Goal: Information Seeking & Learning: Learn about a topic

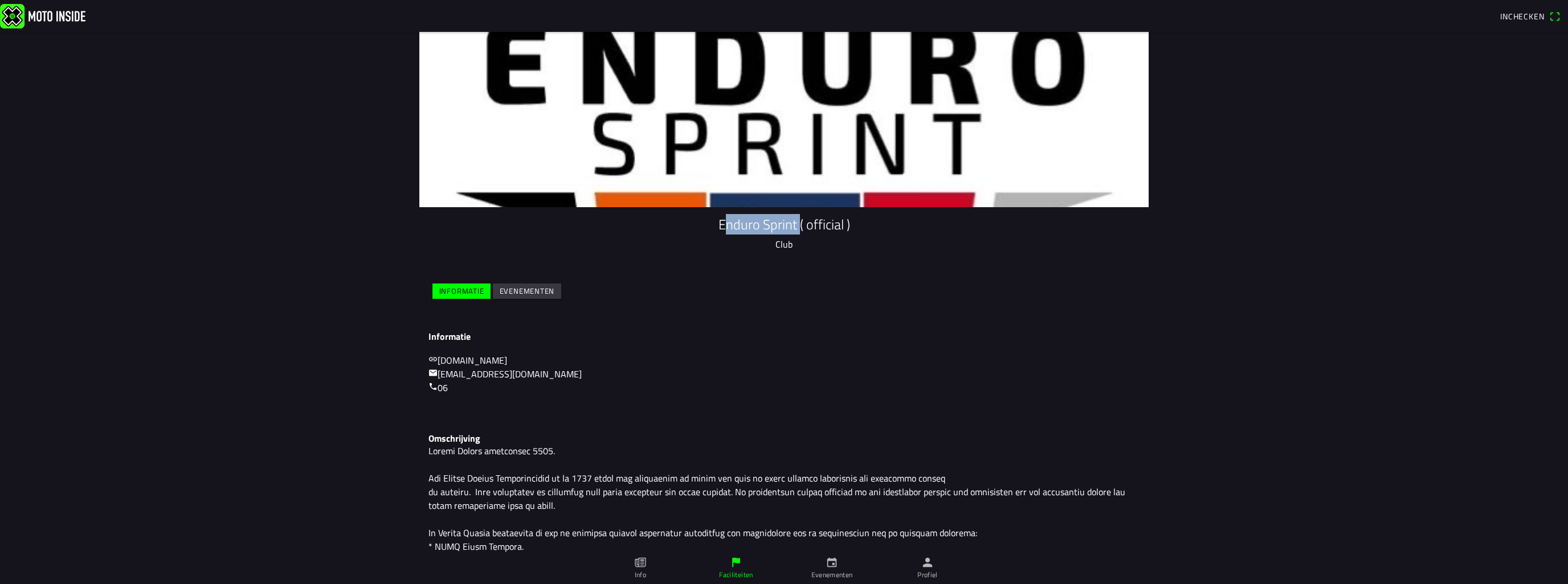
drag, startPoint x: 717, startPoint y: 227, endPoint x: 790, endPoint y: 227, distance: 73.0
click at [790, 227] on h1 "Enduro Sprint ( official )" at bounding box center [784, 224] width 711 height 16
copy h1 "Enduro Sprint"
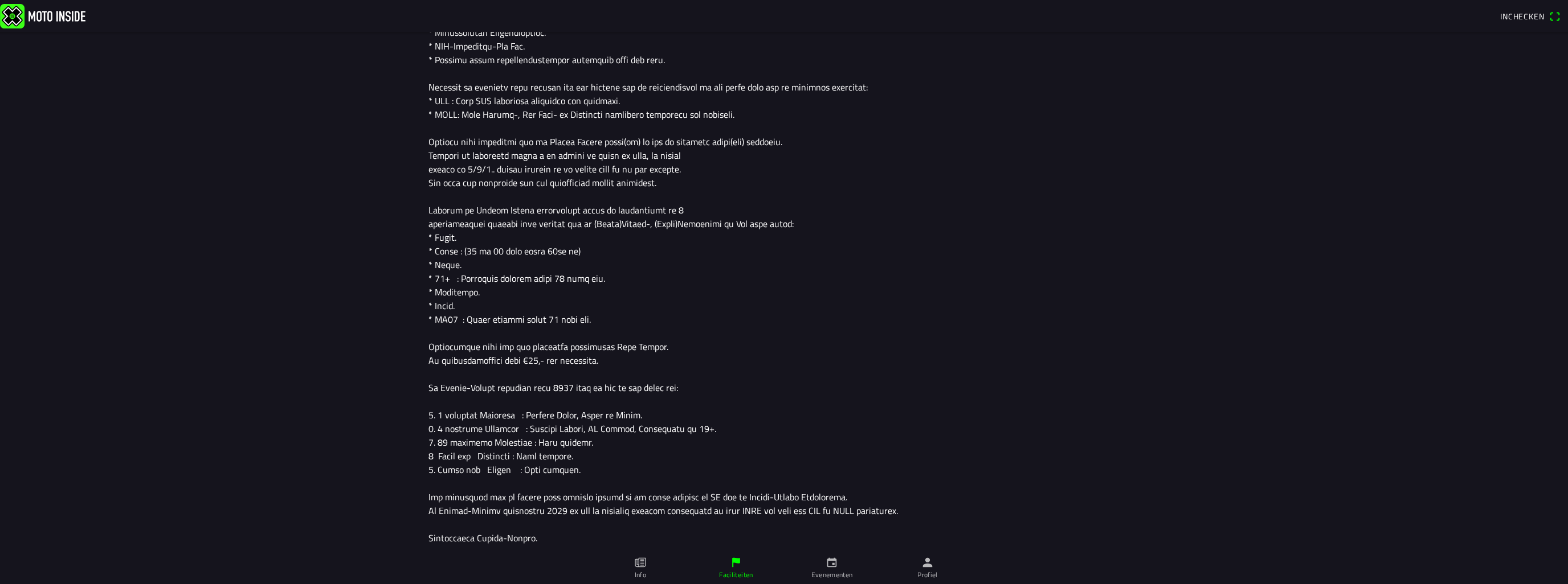
scroll to position [544, 0]
click at [828, 576] on ion-label "Evenementen" at bounding box center [832, 575] width 41 height 11
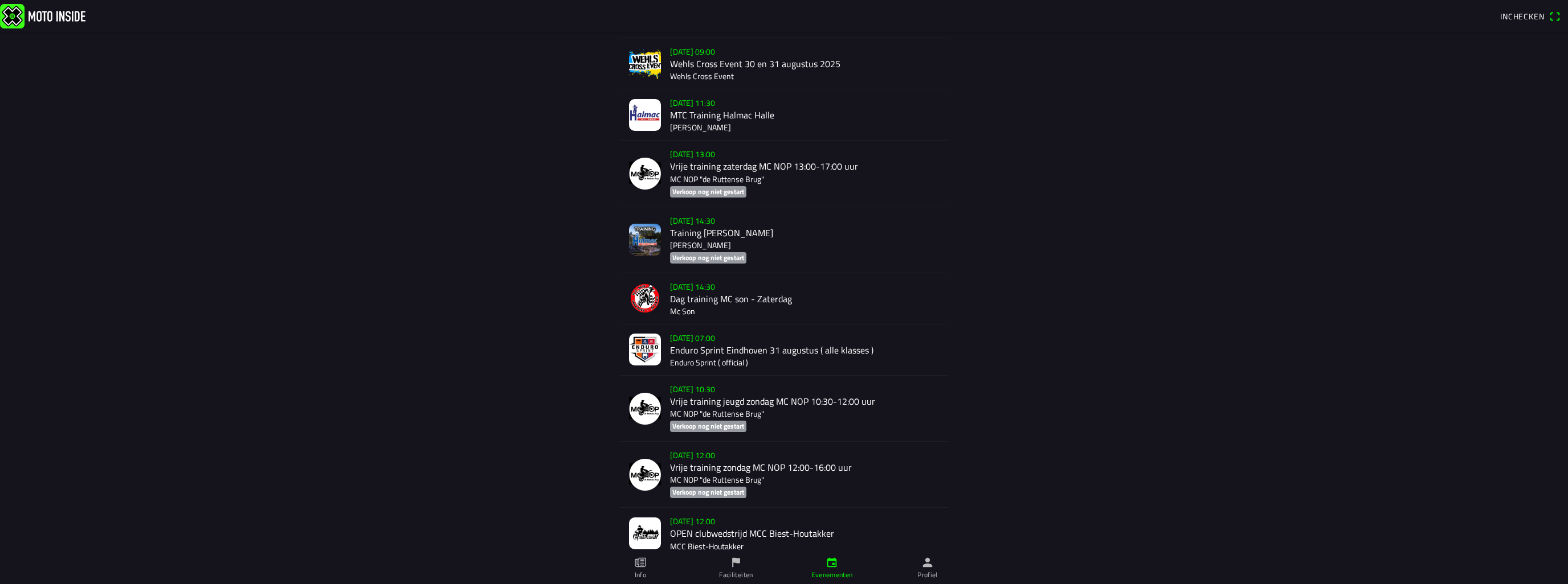
scroll to position [1260, 0]
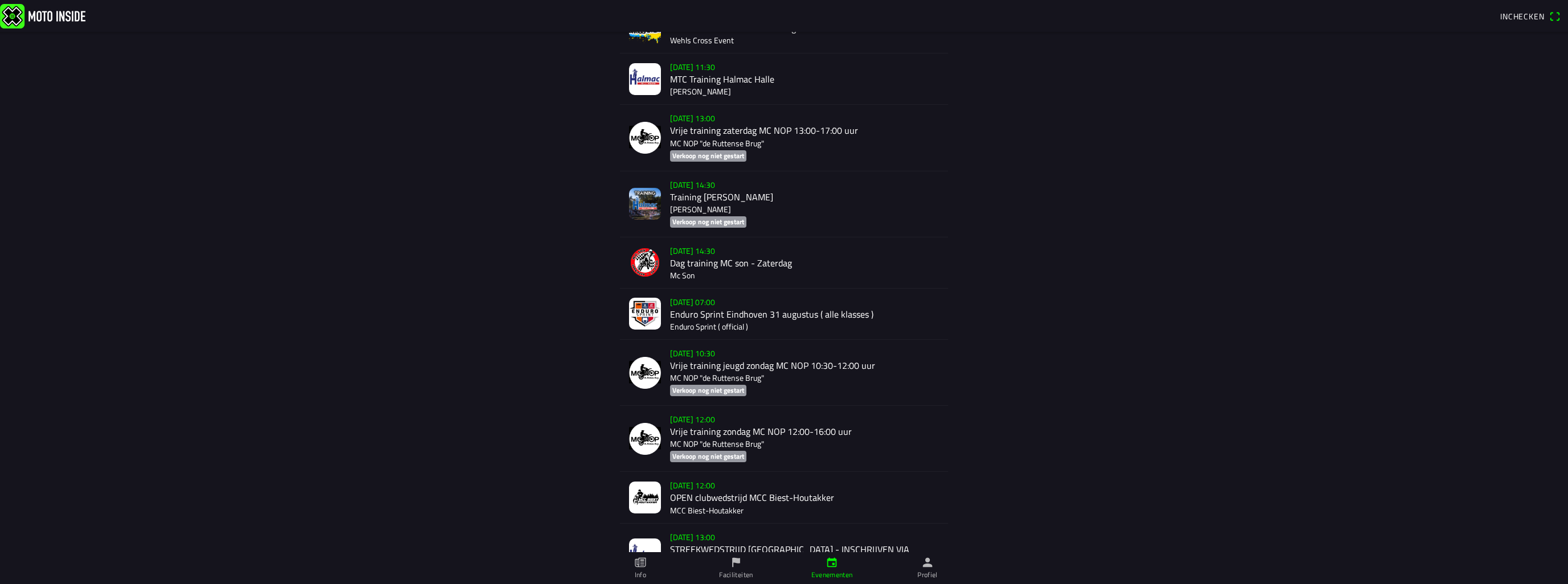
click at [779, 325] on div "[DATE] 07:00 Enduro Sprint Eindhoven [DATE] ( alle klasses ) Enduro Sprint ( of…" at bounding box center [804, 314] width 269 height 51
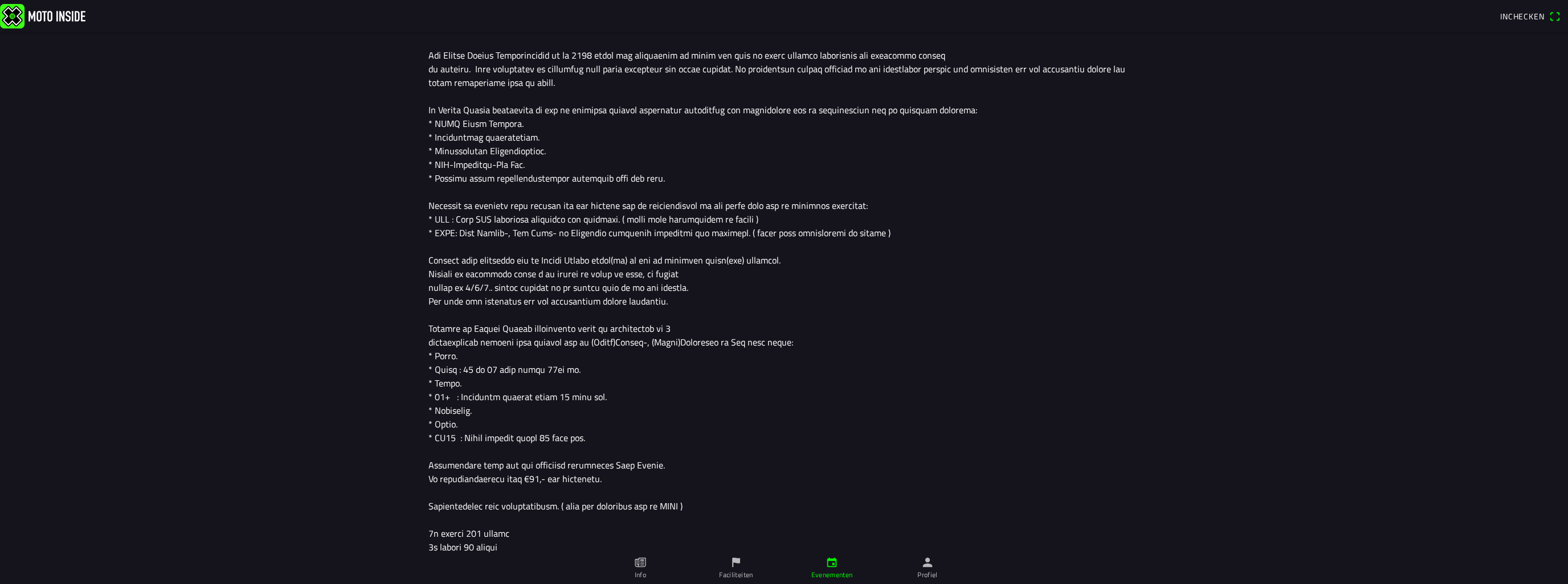
scroll to position [398, 0]
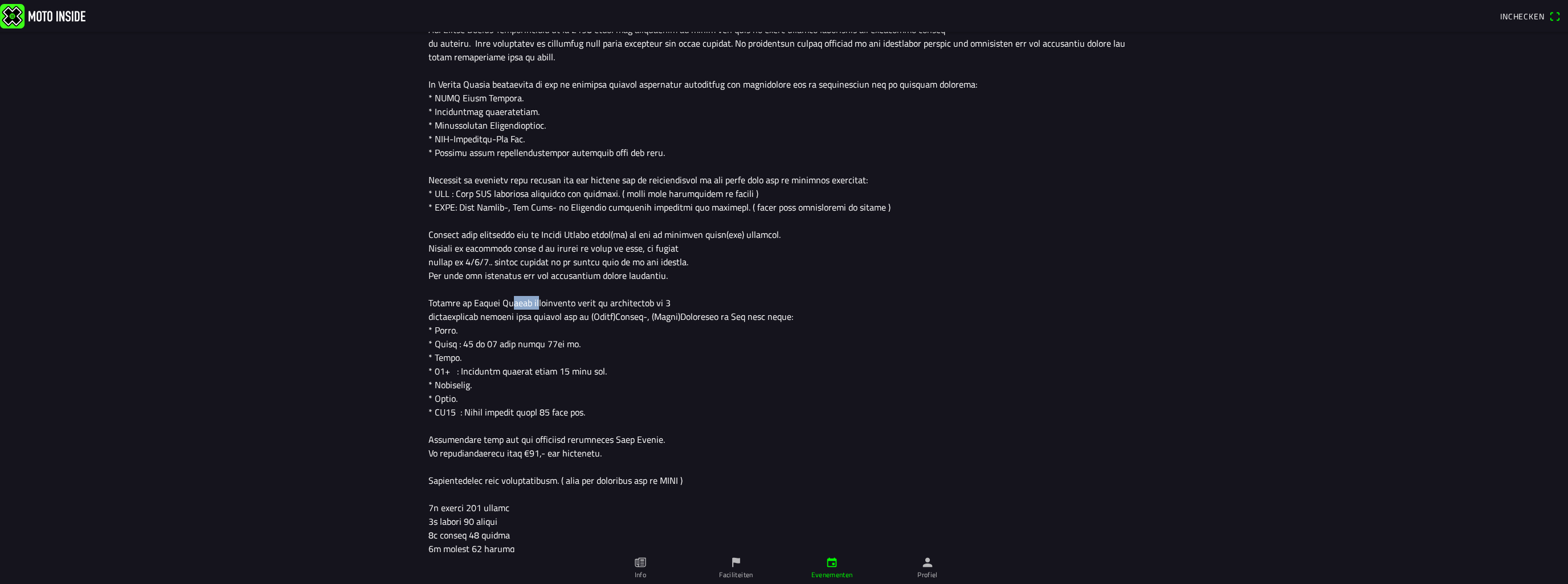
click at [531, 305] on div at bounding box center [784, 412] width 711 height 834
click at [553, 304] on div at bounding box center [784, 412] width 711 height 834
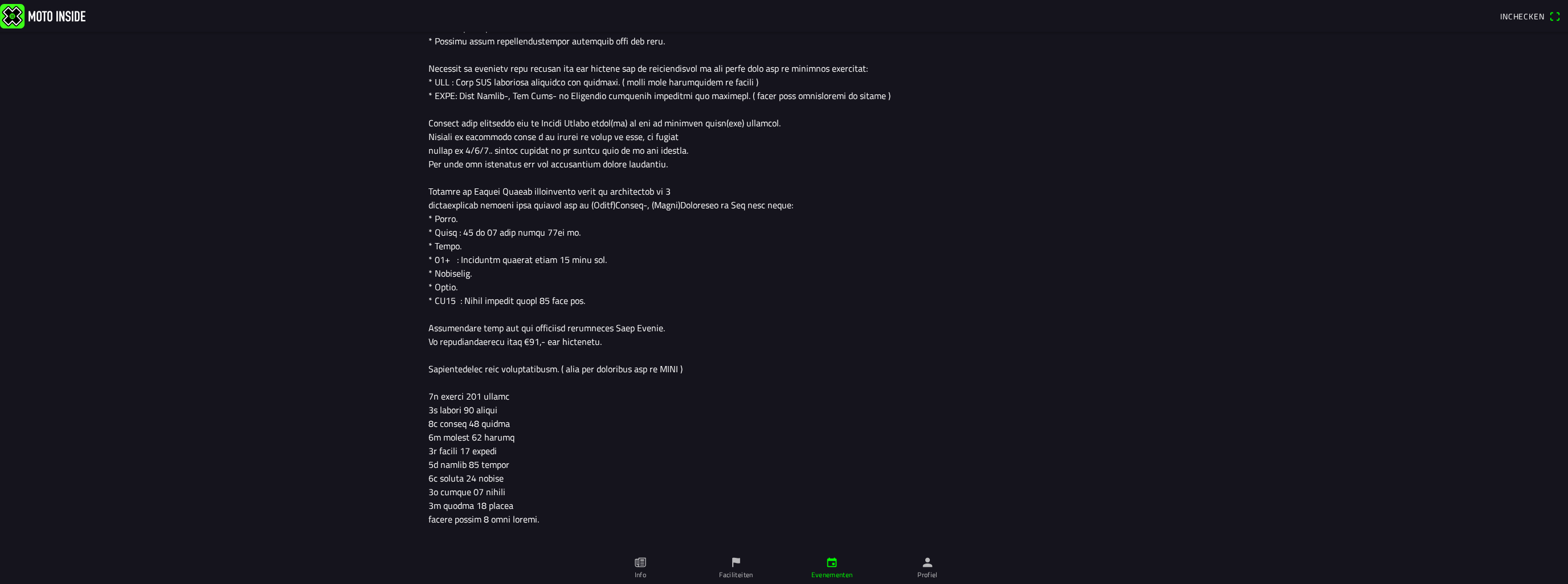
scroll to position [513, 0]
drag, startPoint x: 506, startPoint y: 369, endPoint x: 544, endPoint y: 372, distance: 38.1
click at [533, 371] on div at bounding box center [784, 298] width 711 height 834
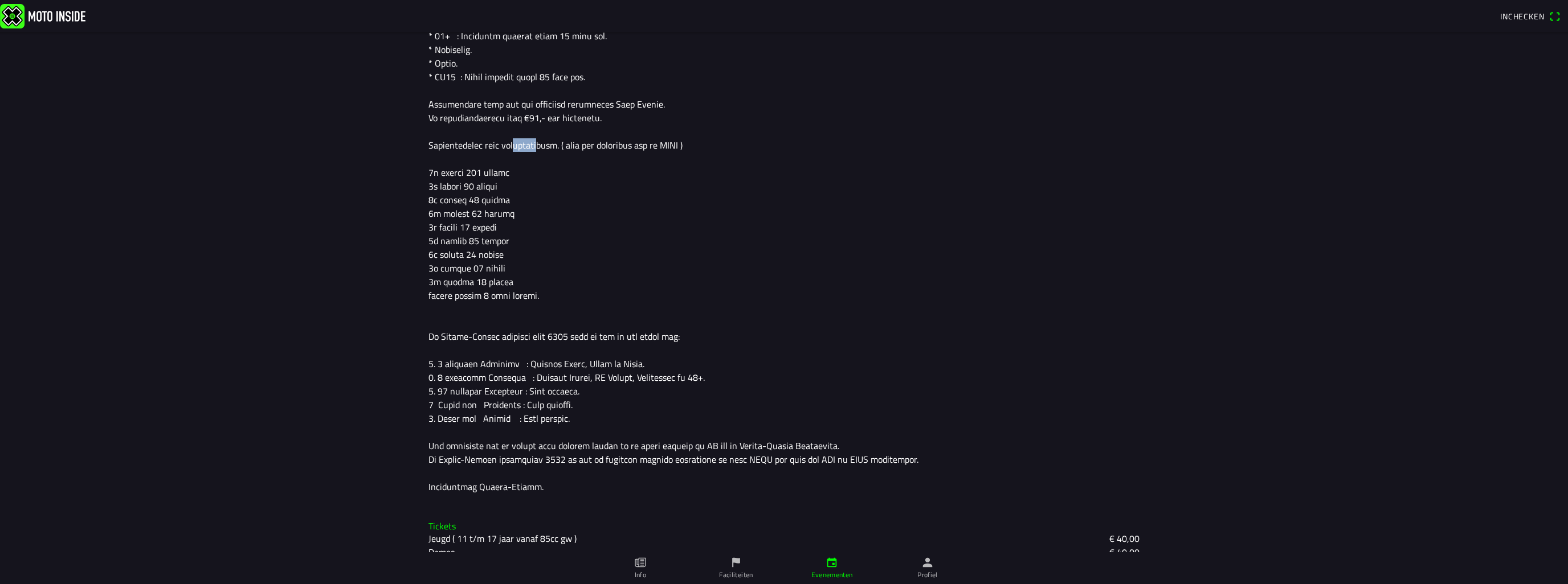
scroll to position [741, 0]
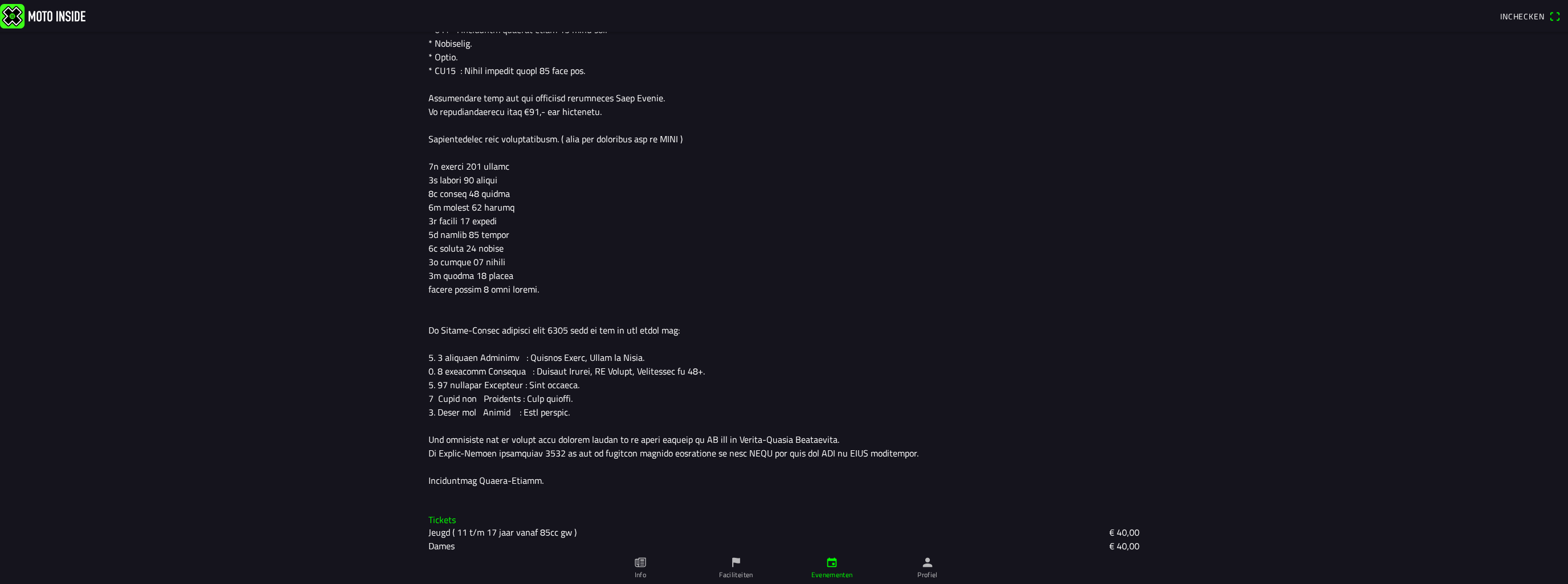
click at [485, 326] on div at bounding box center [784, 70] width 711 height 834
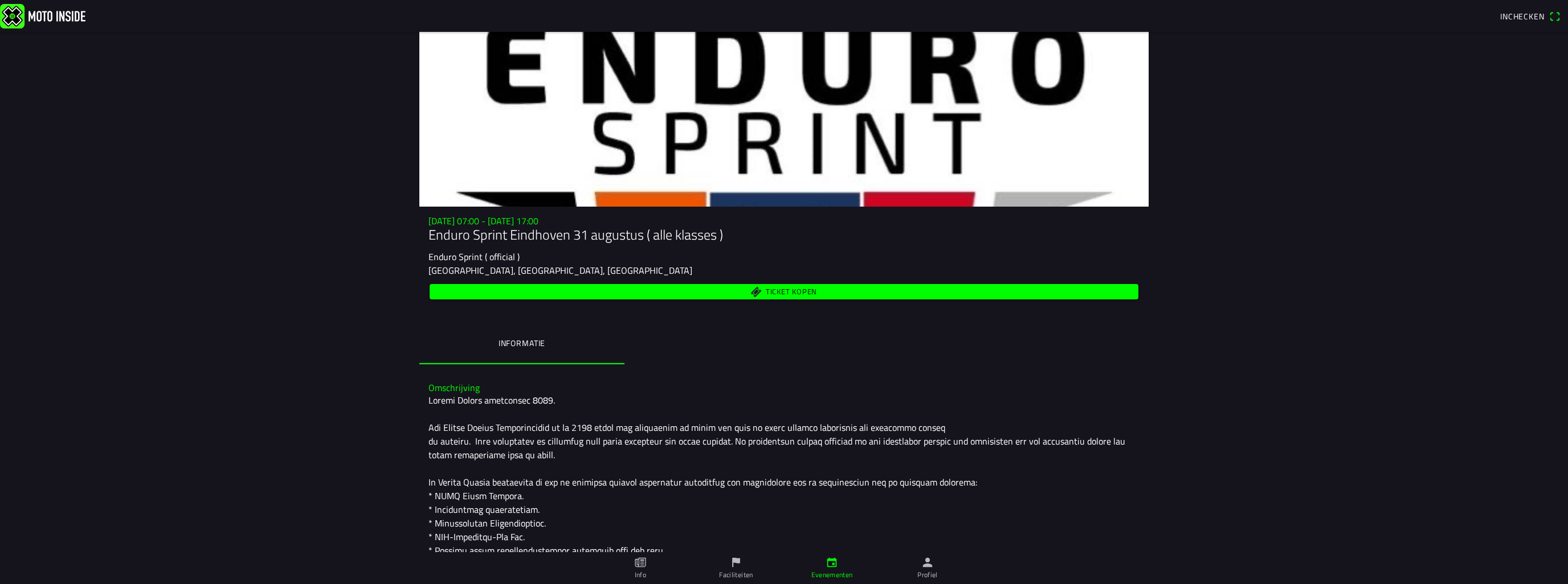
scroll to position [0, 0]
